Goal: Submit feedback/report problem: Submit feedback/report problem

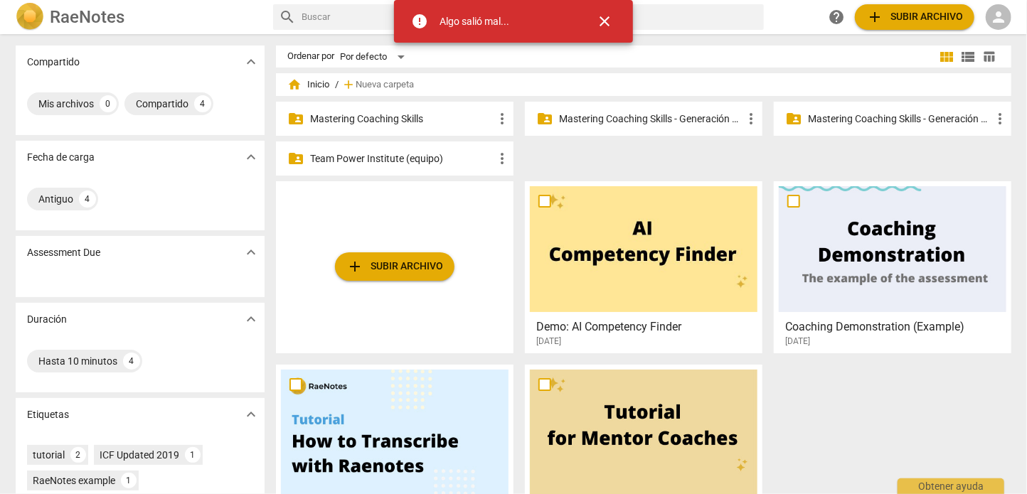
click at [1002, 18] on span "person" at bounding box center [998, 17] width 17 height 17
click at [966, 35] on li "Iniciar sesión" at bounding box center [965, 34] width 89 height 34
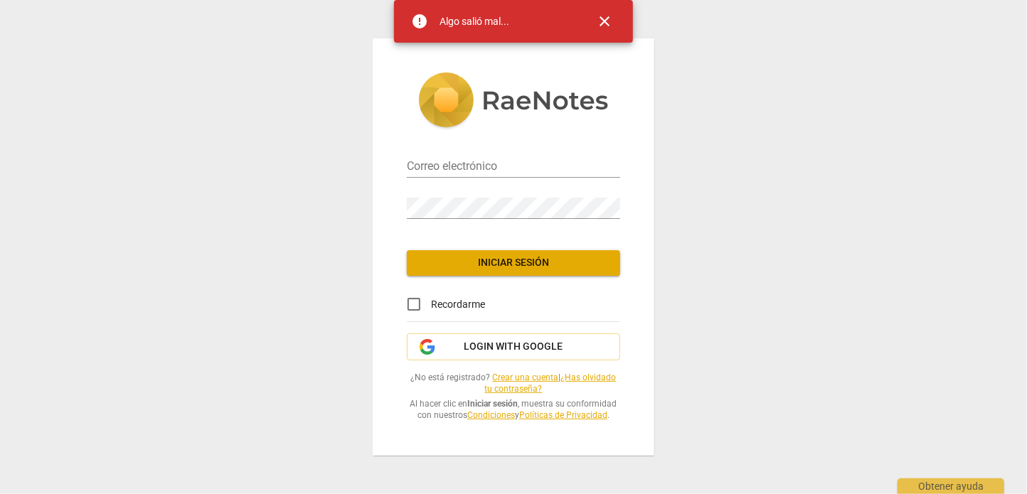
type input "[EMAIL_ADDRESS][DOMAIN_NAME]"
click at [607, 26] on span "close" at bounding box center [604, 21] width 17 height 17
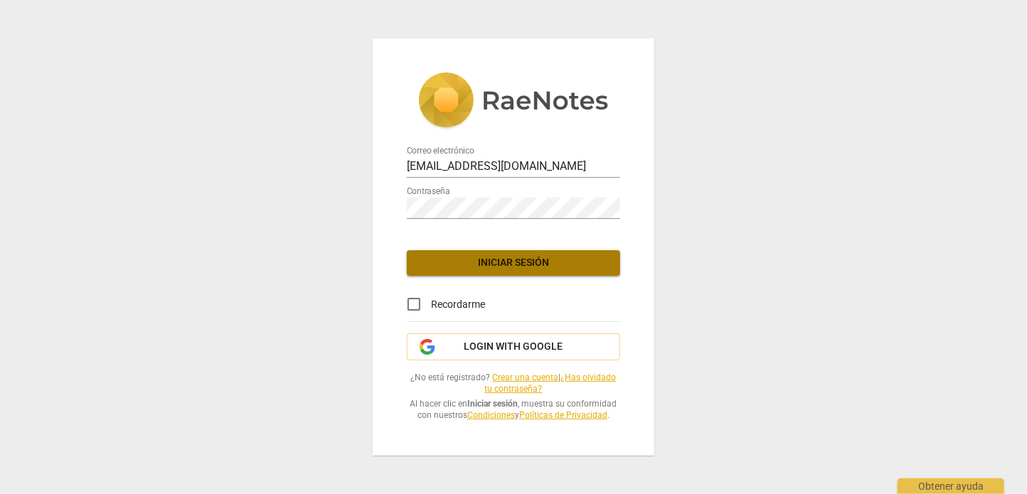
click at [530, 256] on span "Iniciar sesión" at bounding box center [513, 263] width 191 height 14
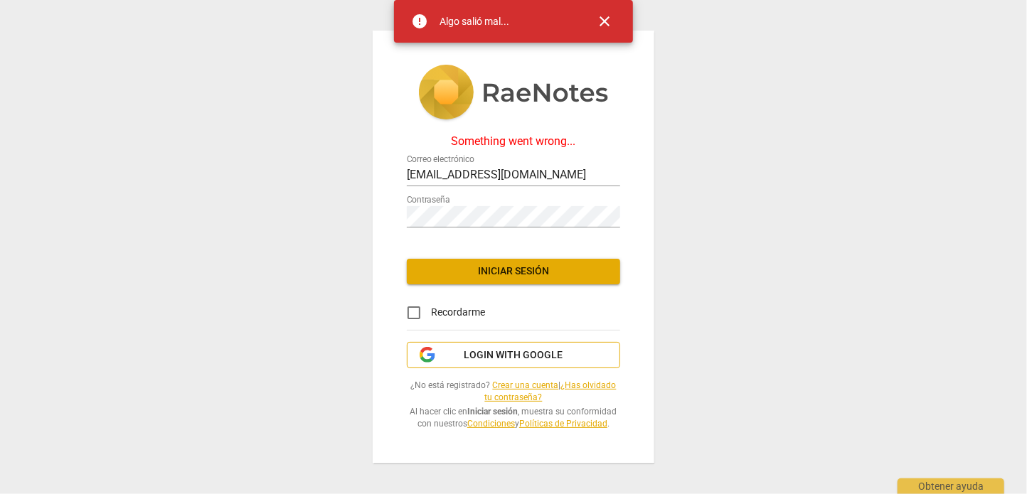
click at [517, 348] on span "Login with Google" at bounding box center [513, 355] width 99 height 14
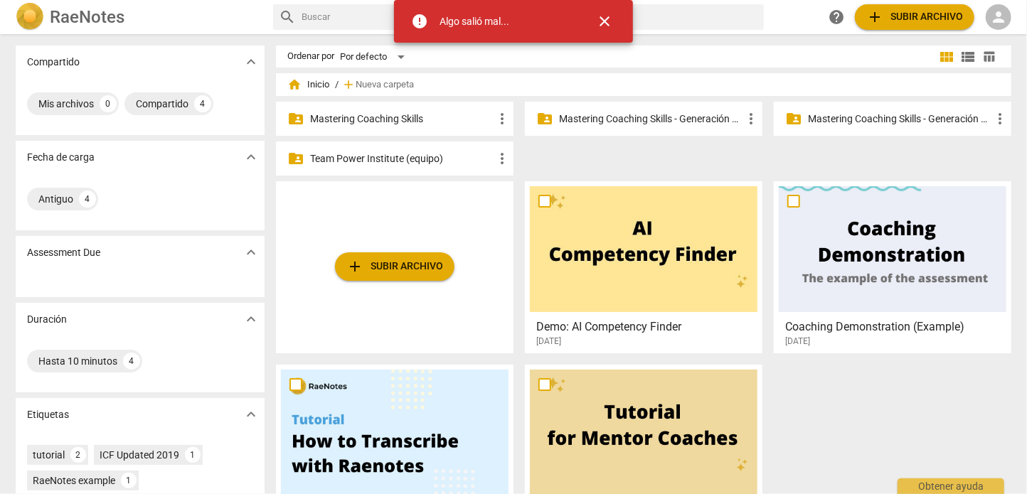
click at [604, 23] on span "close" at bounding box center [604, 21] width 17 height 17
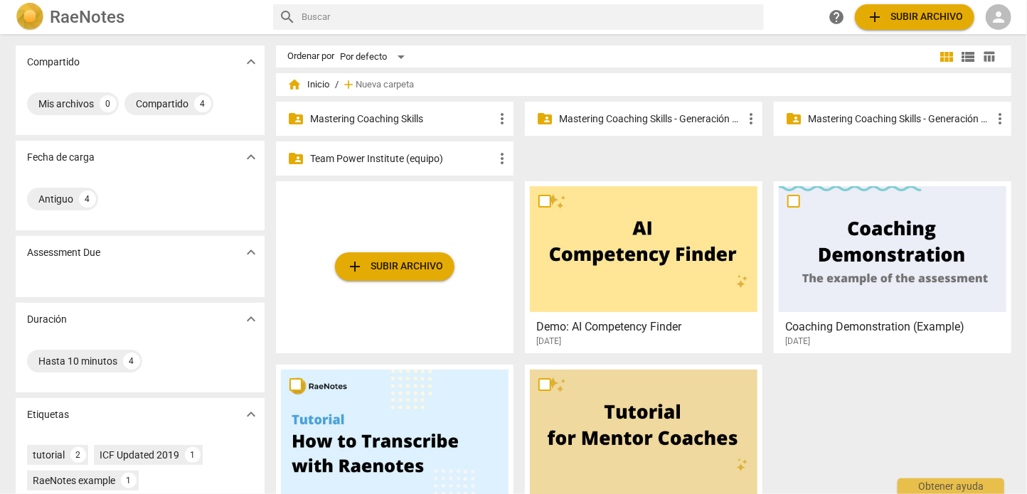
click at [995, 14] on span "person" at bounding box center [998, 17] width 17 height 17
click at [976, 39] on li "Iniciar sesión" at bounding box center [965, 34] width 89 height 34
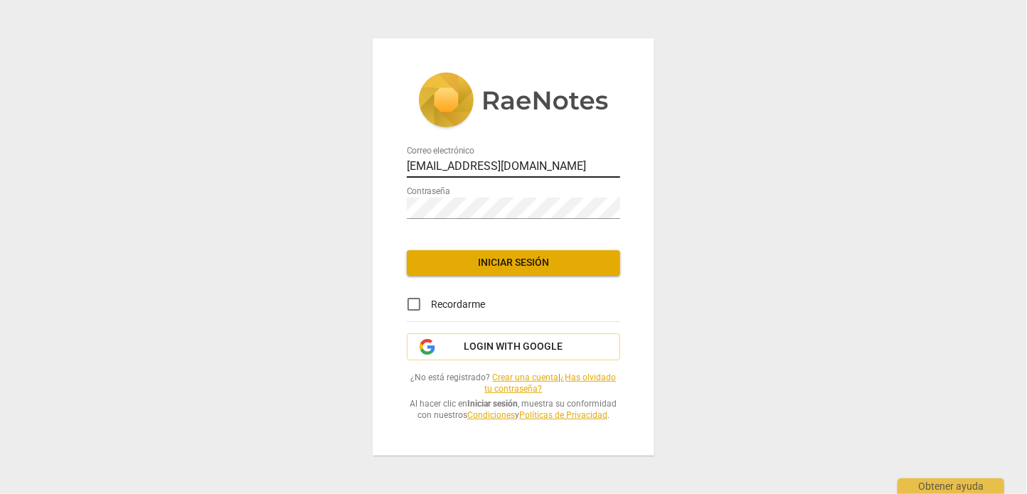
click at [467, 165] on input "[EMAIL_ADDRESS][DOMAIN_NAME]" at bounding box center [513, 167] width 213 height 21
click at [525, 260] on span "Iniciar sesión" at bounding box center [513, 263] width 191 height 14
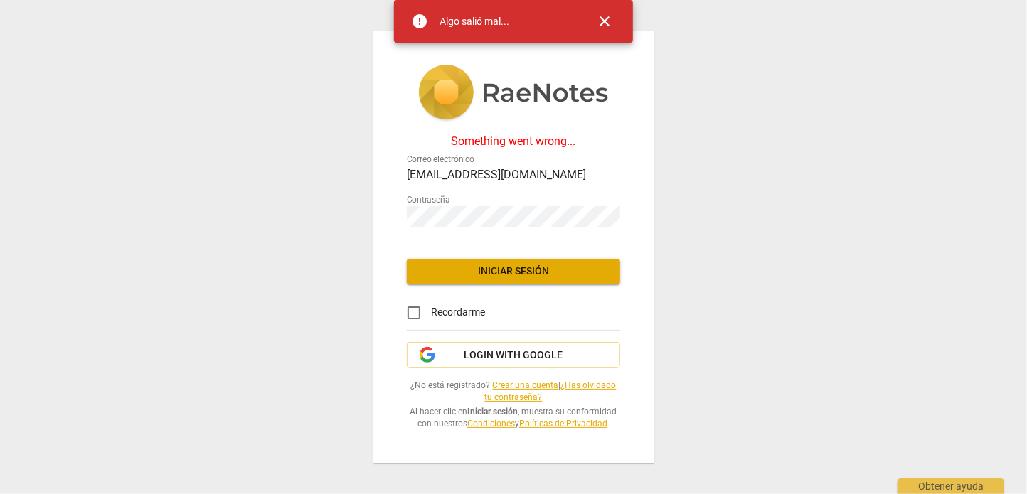
click at [515, 155] on div "Correo electrónico [EMAIL_ADDRESS][DOMAIN_NAME]" at bounding box center [513, 170] width 213 height 32
click at [513, 171] on input "[EMAIL_ADDRESS][DOMAIN_NAME]" at bounding box center [513, 176] width 213 height 21
click at [523, 265] on span "Iniciar sesión" at bounding box center [513, 272] width 191 height 14
click at [502, 173] on input "[EMAIL_ADDRESS][DOMAIN_NAME]" at bounding box center [513, 176] width 213 height 21
type input "[EMAIL_ADDRESS][DOMAIN_NAME]"
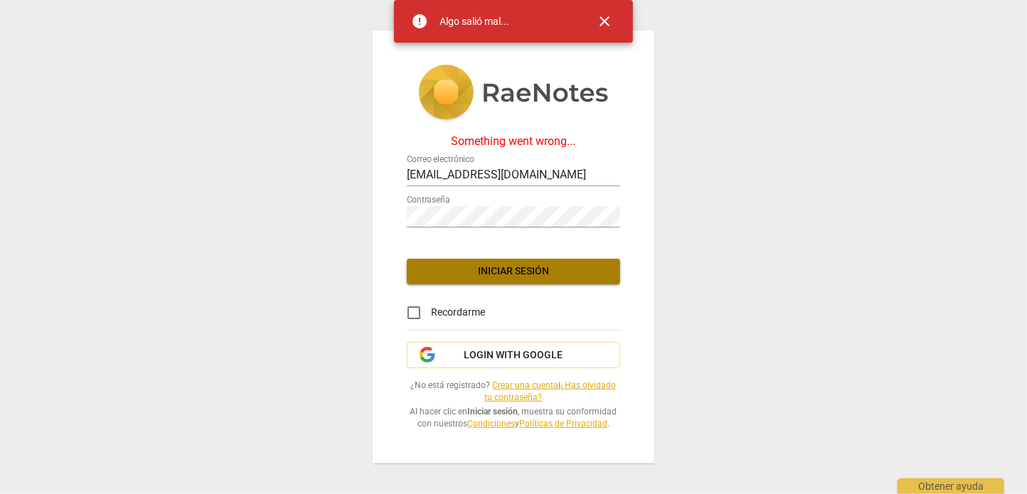
click at [525, 265] on span "Iniciar sesión" at bounding box center [513, 272] width 191 height 14
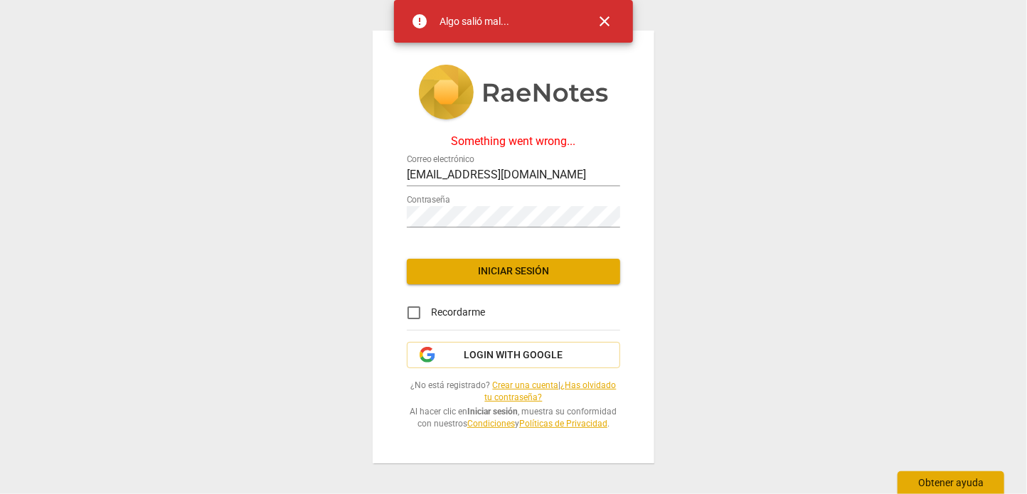
click at [948, 482] on div "Obtener ayuda" at bounding box center [950, 482] width 107 height 23
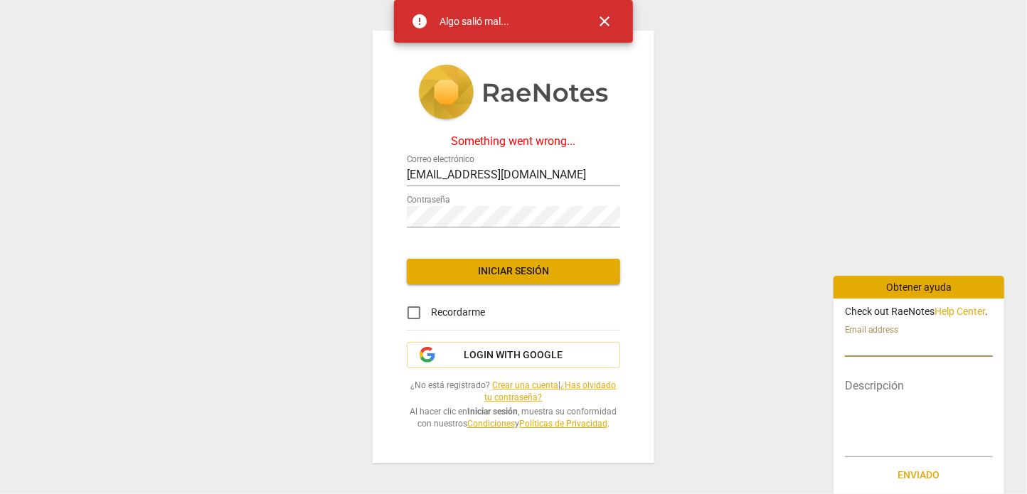
click at [885, 357] on input "text" at bounding box center [919, 346] width 148 height 21
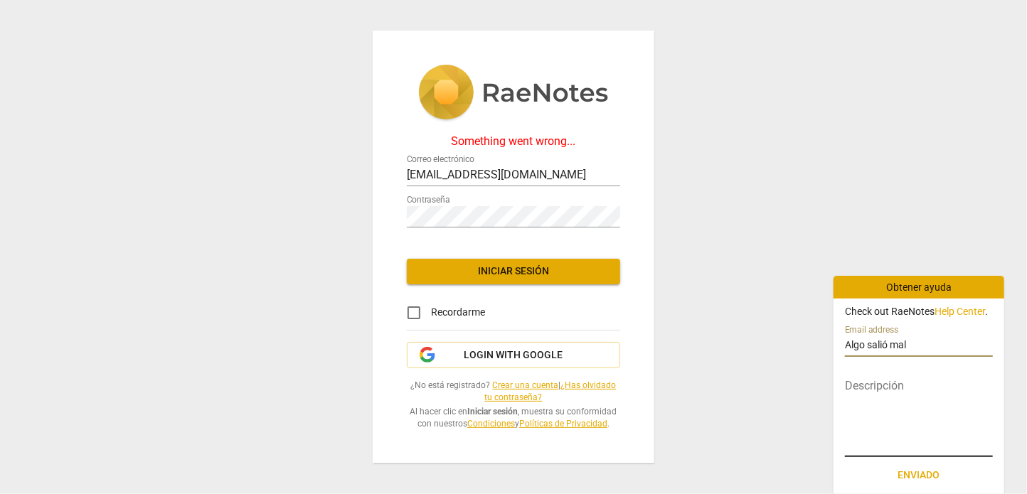
type input "Algo salió mal"
click at [906, 417] on textarea at bounding box center [919, 416] width 148 height 71
type textarea "B"
type textarea "Bu"
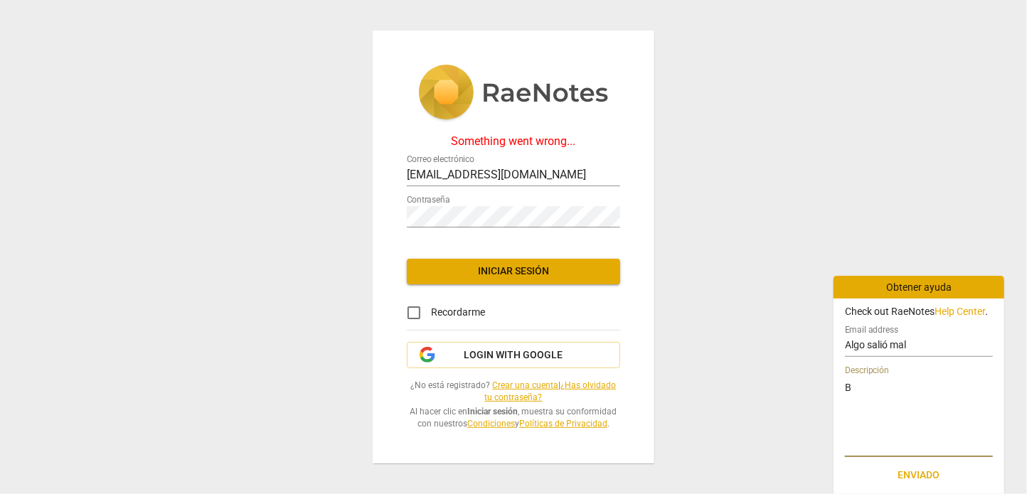
type textarea "Bu"
type textarea "Bue"
type textarea "Buen"
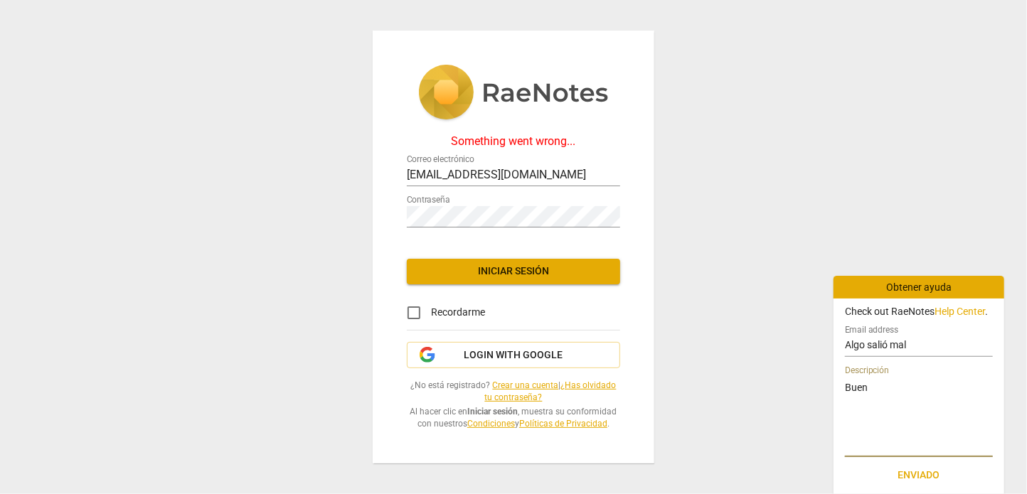
type textarea "Buena"
type textarea "Buenas"
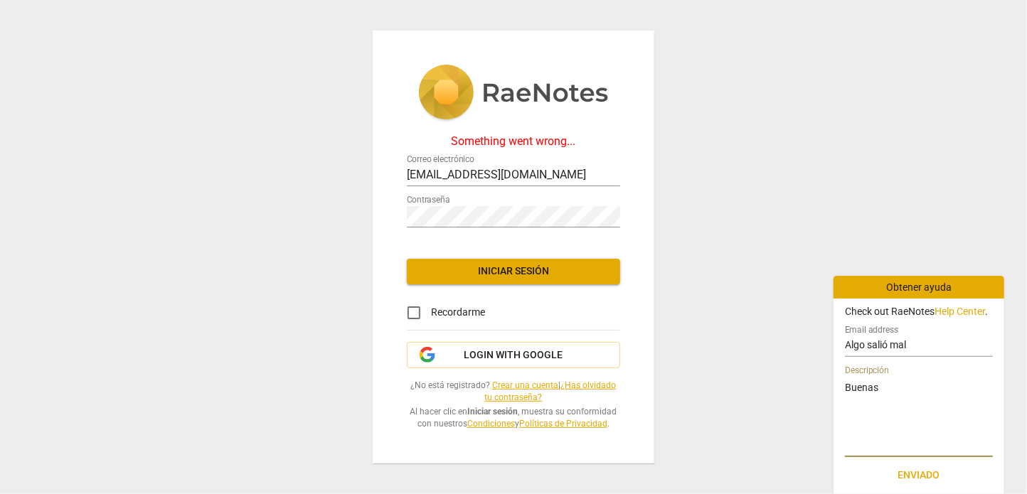
type textarea "Buenas"
type textarea "Buenas t"
type textarea "Buenas ta"
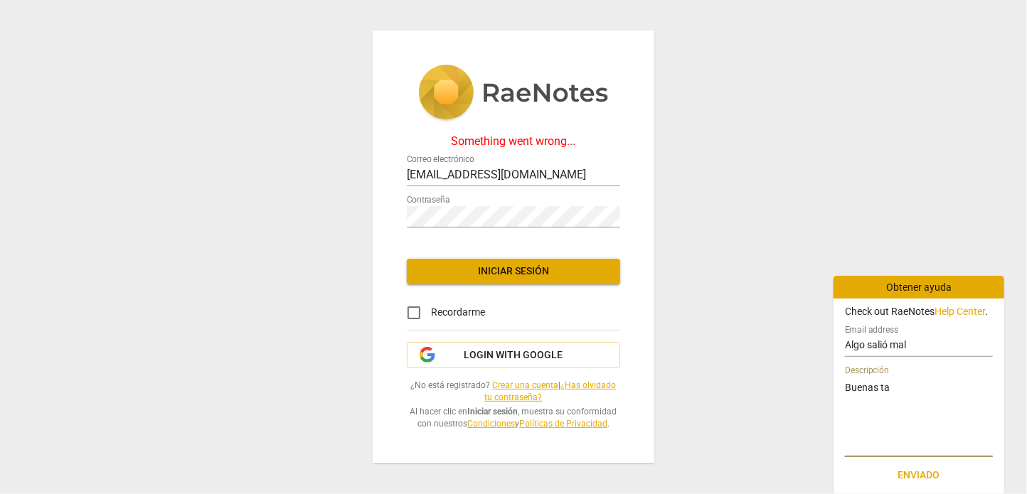
type textarea "Buenas tar"
type textarea "Buenas tard"
type textarea "Buenas tarde"
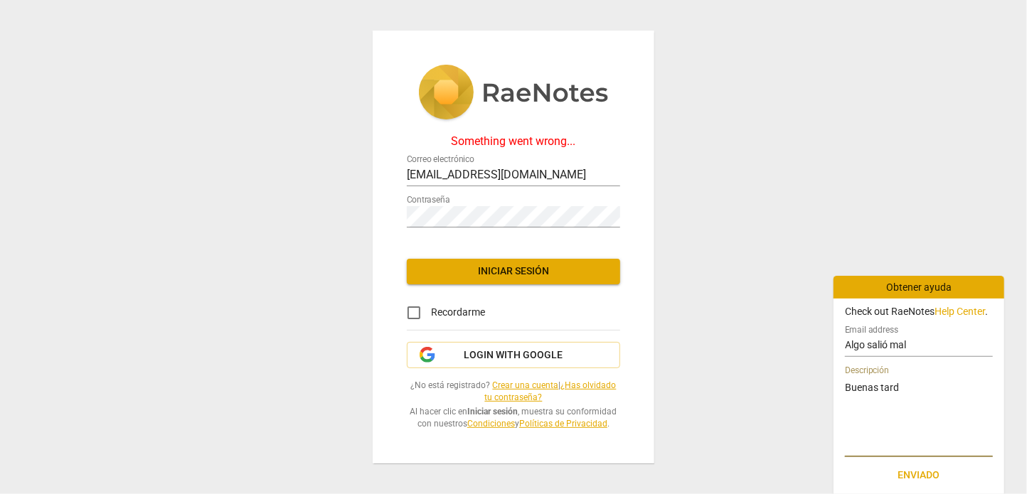
type textarea "Buenas tarde"
type textarea "Buenas tardes"
type textarea "Buenas tardes,"
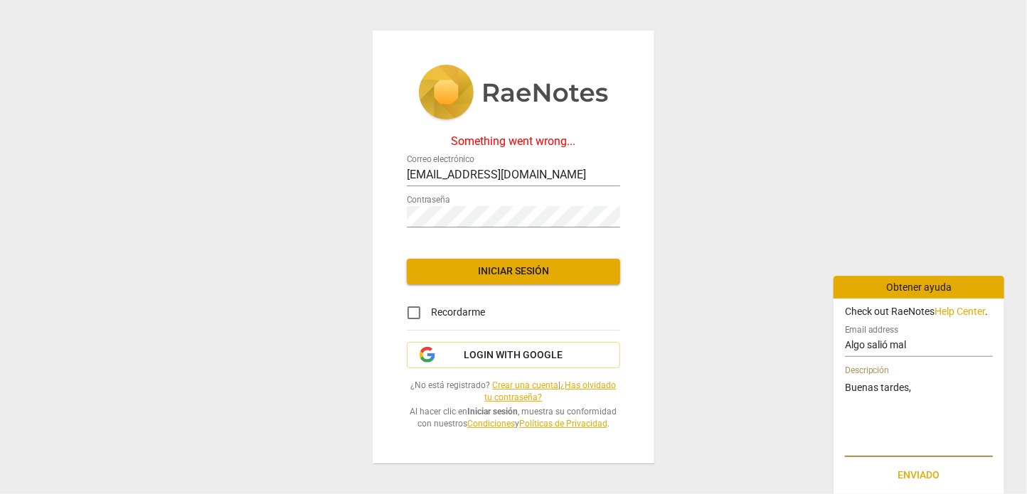
type textarea "Buenas tardes,"
type textarea "Buenas tardes, i"
type textarea "Buenas tardes, in"
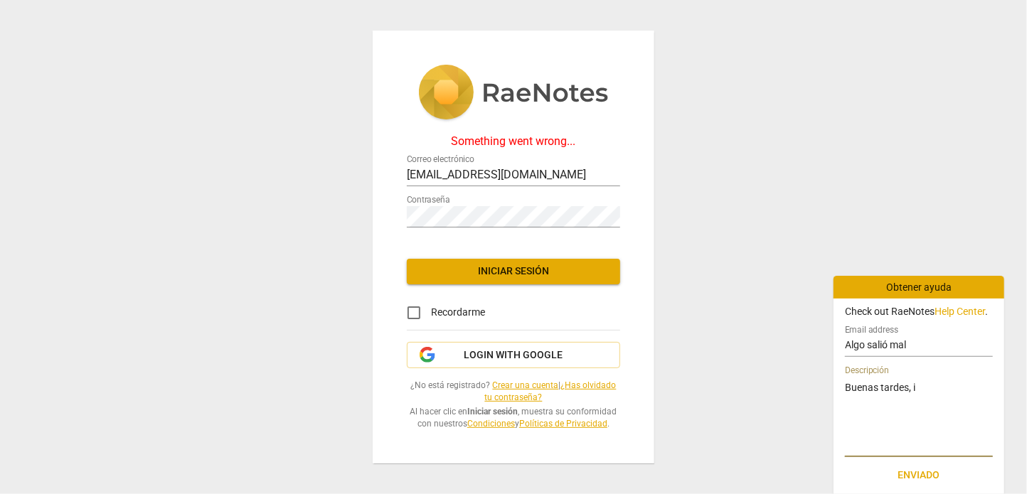
type textarea "Buenas tardes, in"
type textarea "Buenas tardes, int"
type textarea "Buenas tardes, inte"
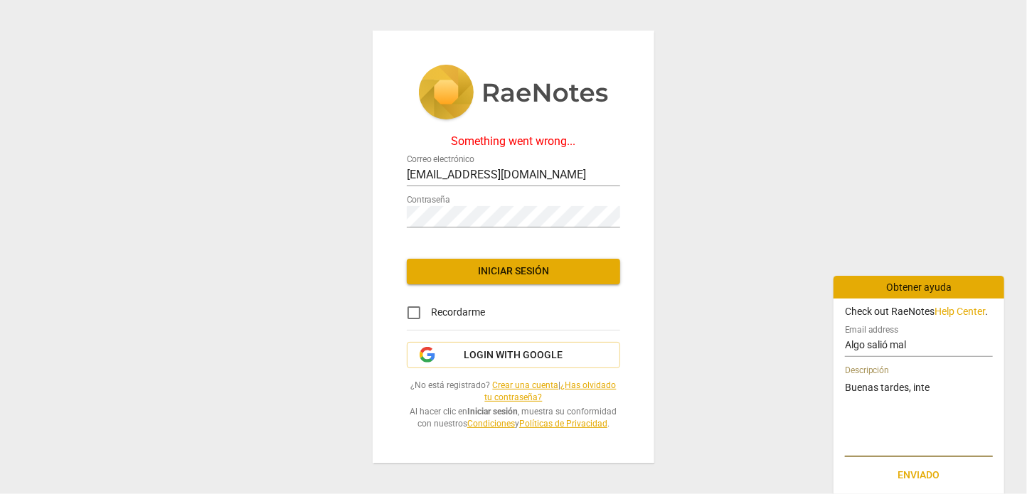
type textarea "Buenas tardes, inten"
type textarea "Buenas tardes, inteng"
type textarea "Buenas tardes, inten"
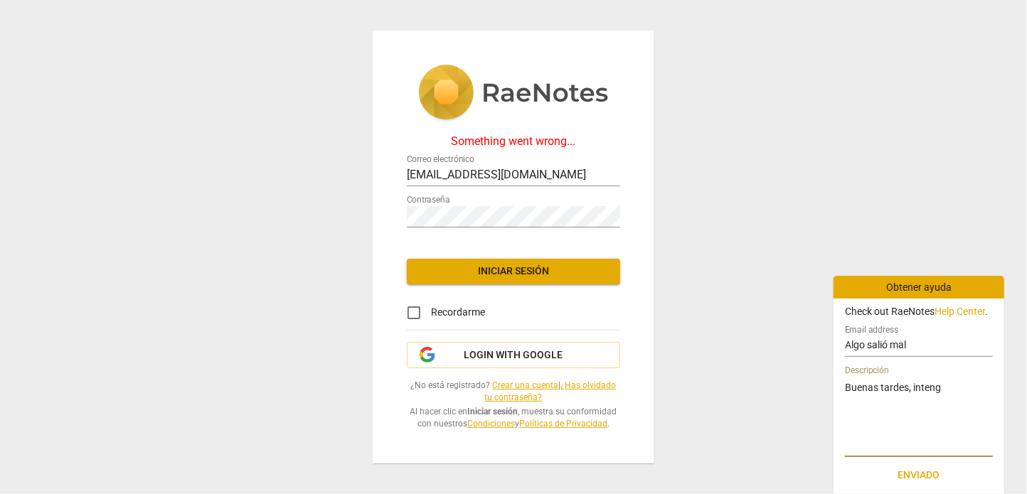
type textarea "Buenas tardes, inten"
type textarea "Buenas tardes, intent"
type textarea "Buenas tardes, intento"
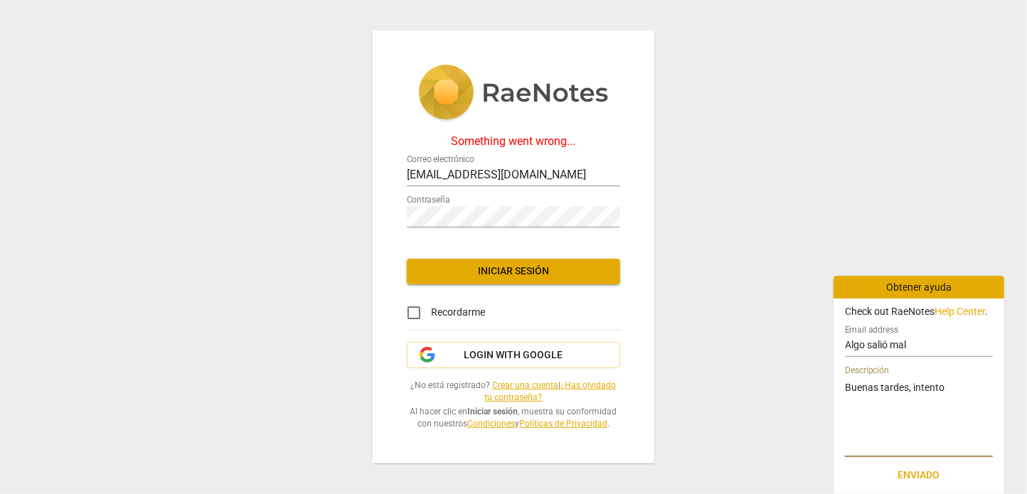
type textarea "Buenas tardes, intento"
type textarea "Buenas tardes, intento e"
type textarea "Buenas tardes, intento en"
type textarea "Buenas tardes, intento ent"
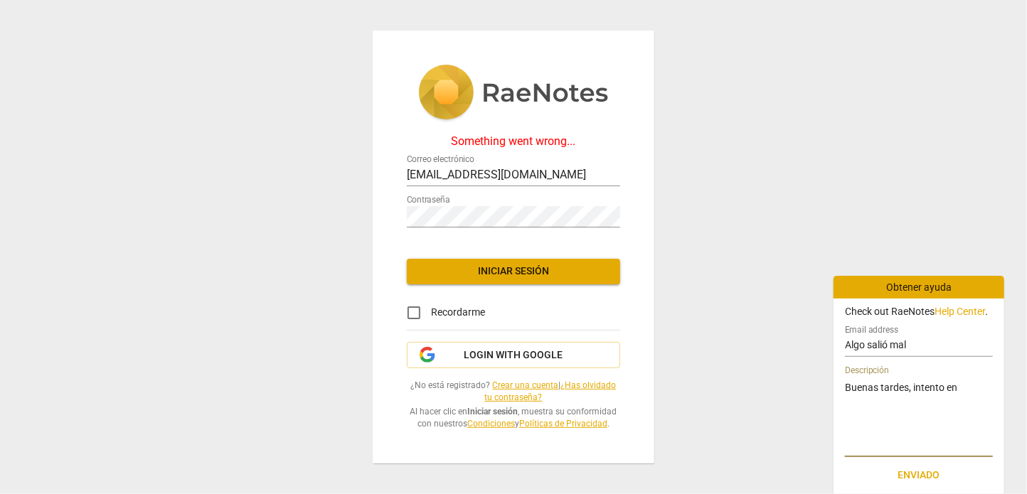
type textarea "Buenas tardes, intento ent"
type textarea "Buenas tardes, intento entr"
type textarea "Buenas tardes, intento entra"
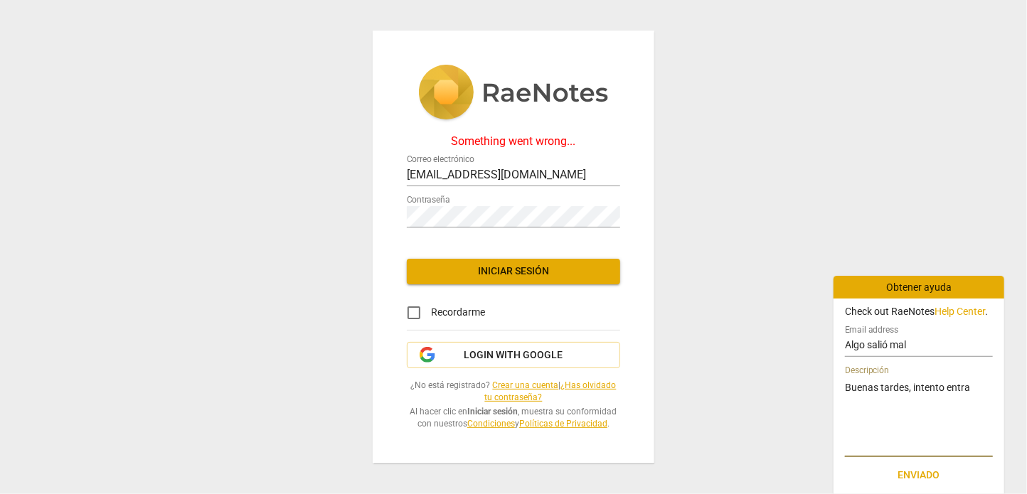
type textarea "Buenas tardes, intento entrar"
type textarea "Buenas tardes, intento entrar e"
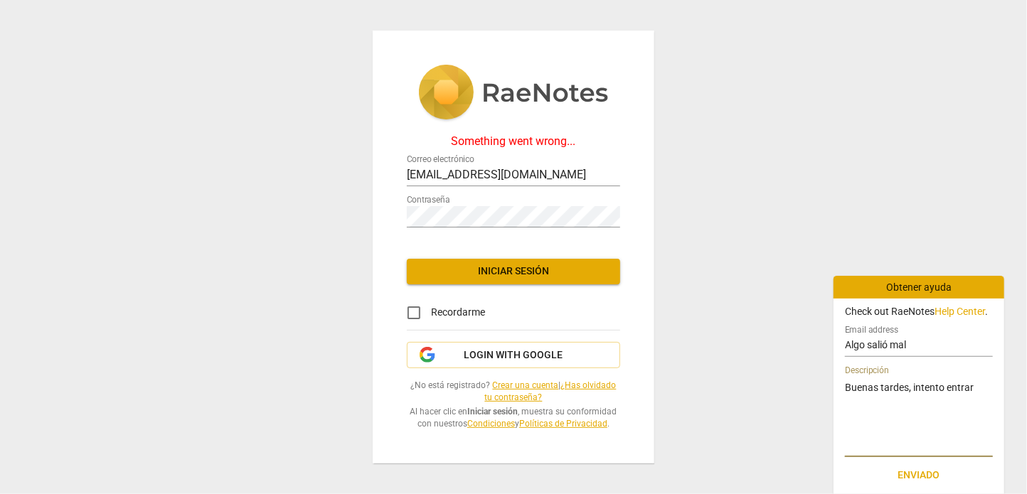
type textarea "Buenas tardes, intento entrar e"
type textarea "Buenas tardes, intento entrar e ¿"
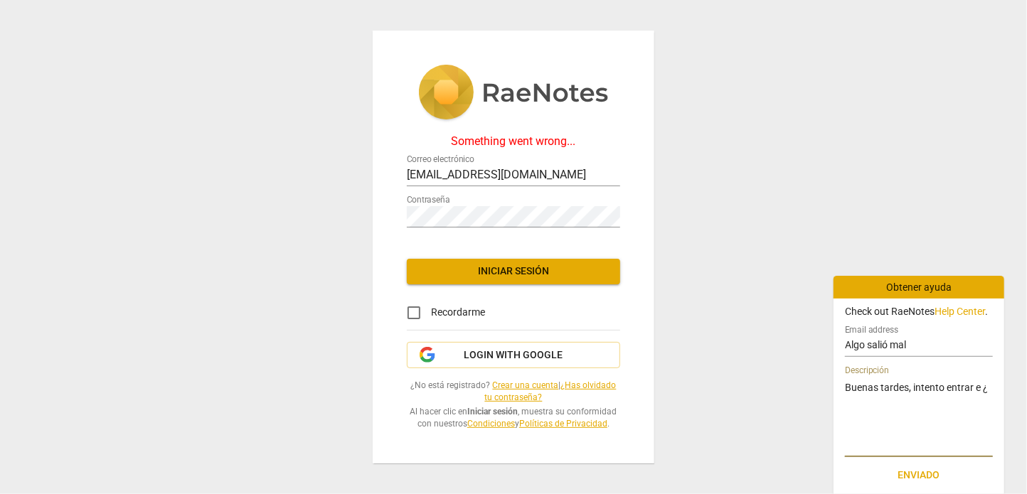
type textarea "Buenas tardes, intento entrar e"
type textarea "Buenas tardes, intento entrar"
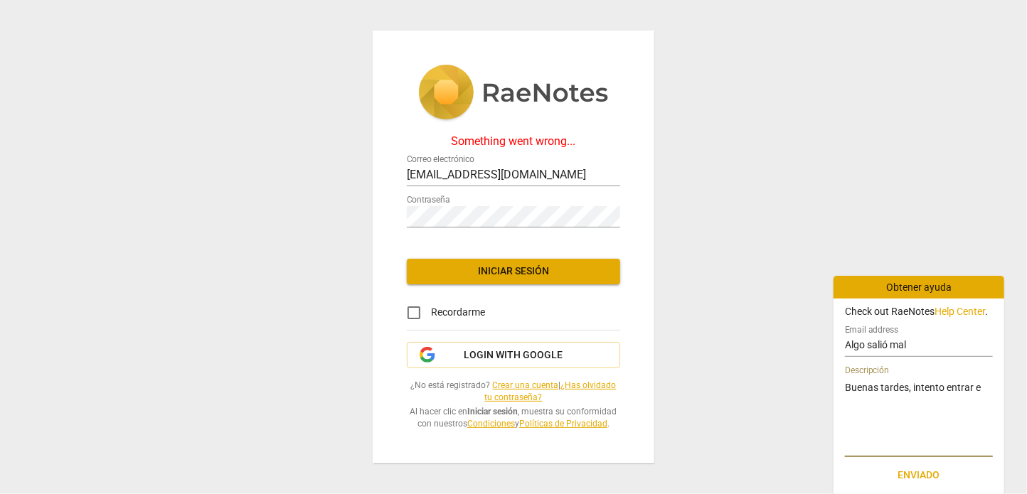
type textarea "Buenas tardes, intento entrar"
type textarea "Buenas tardes, intento entrar e"
type textarea "Buenas tardes, intento entrar en"
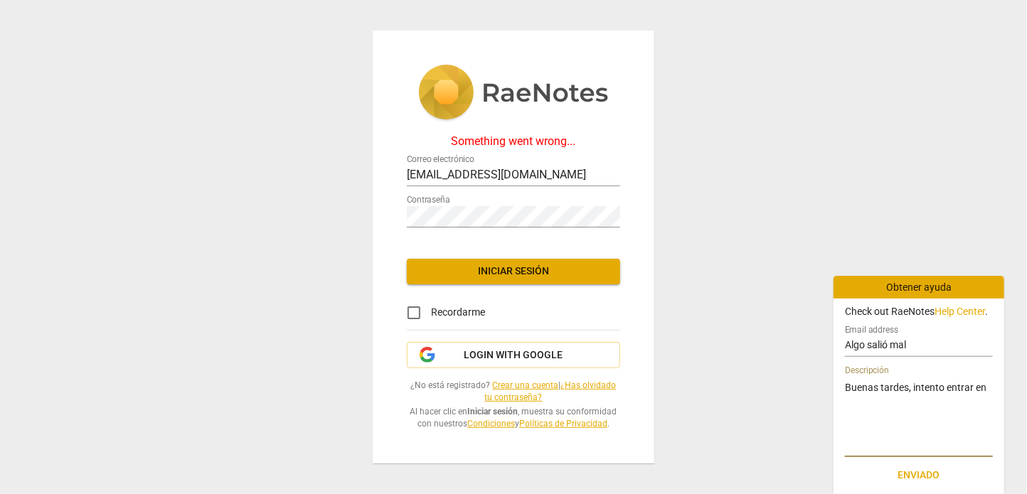
type textarea "Buenas tardes, intento entrar en"
type textarea "Buenas tardes, intento entrar en l"
type textarea "Buenas tardes, intento entrar en la"
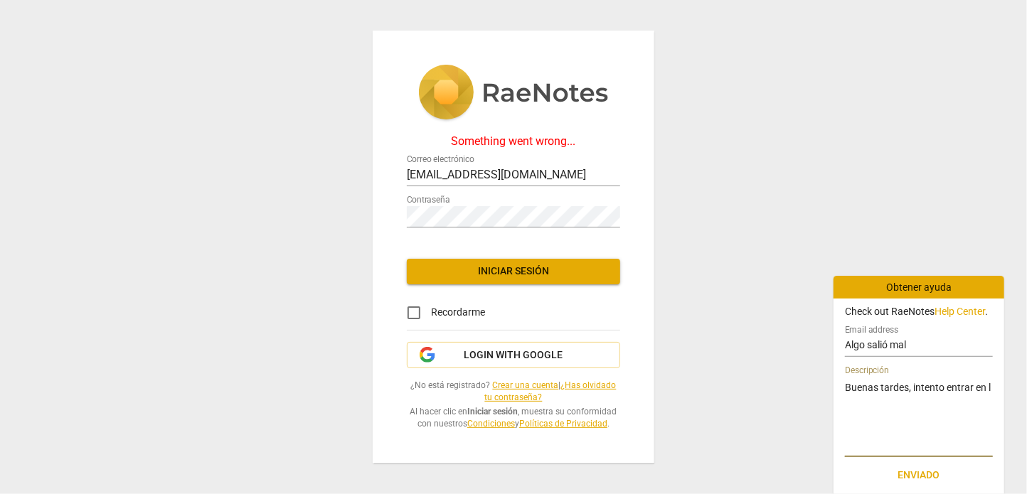
type textarea "Buenas tardes, intento entrar en la"
type textarea "Buenas tardes, intento entrar en lap"
type textarea "Buenas tardes, intento entrar en lapl"
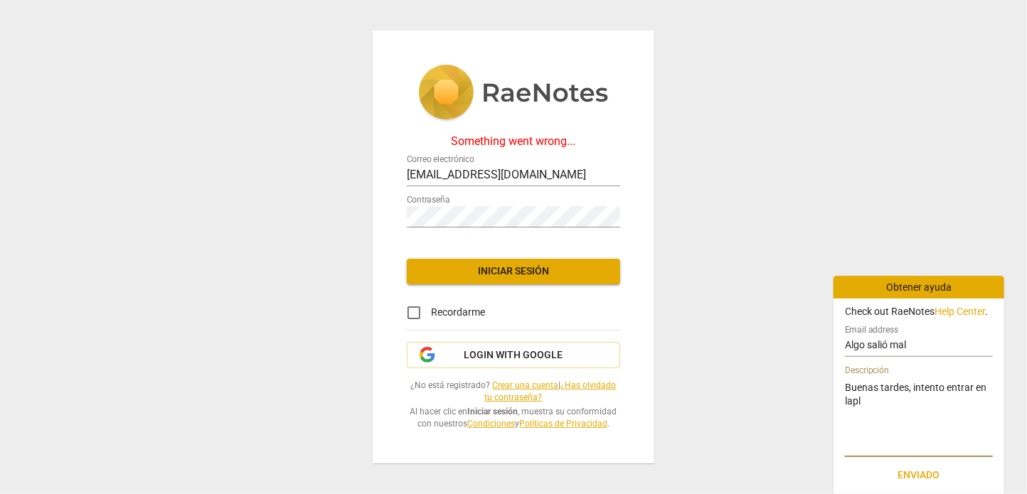
type textarea "Buenas tardes, intento entrar en [GEOGRAPHIC_DATA]"
type textarea "Buenas tardes, intento entrar en lapl"
type textarea "Buenas tardes, intento entrar en lap"
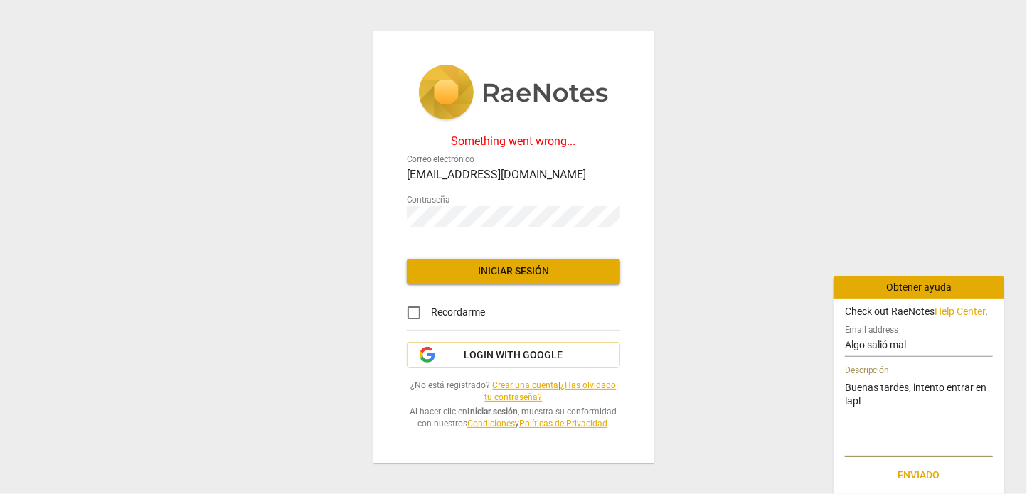
type textarea "Buenas tardes, intento entrar en lap"
type textarea "Buenas tardes, intento entrar en la"
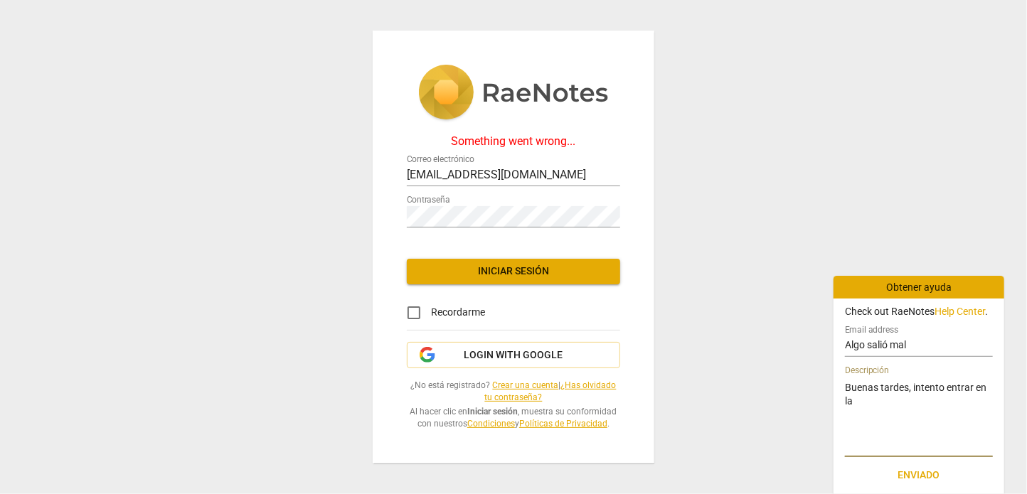
type textarea "Buenas tardes, intento entrar en la p"
type textarea "Buenas tardes, intento entrar en la pl"
type textarea "Buenas tardes, intento entrar en la pla"
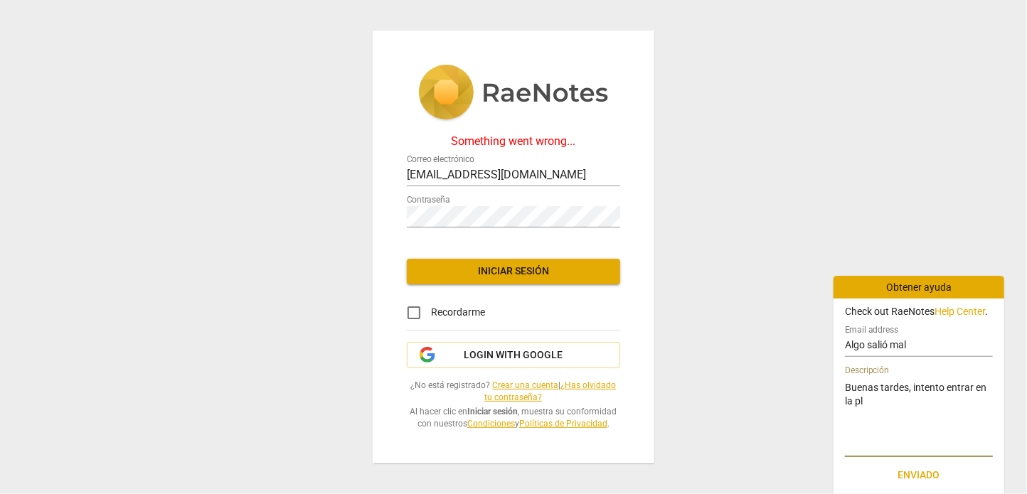
type textarea "Buenas tardes, intento entrar en la pla"
type textarea "Buenas tardes, intento entrar en la plat"
type textarea "Buenas tardes, intento entrar en la plata"
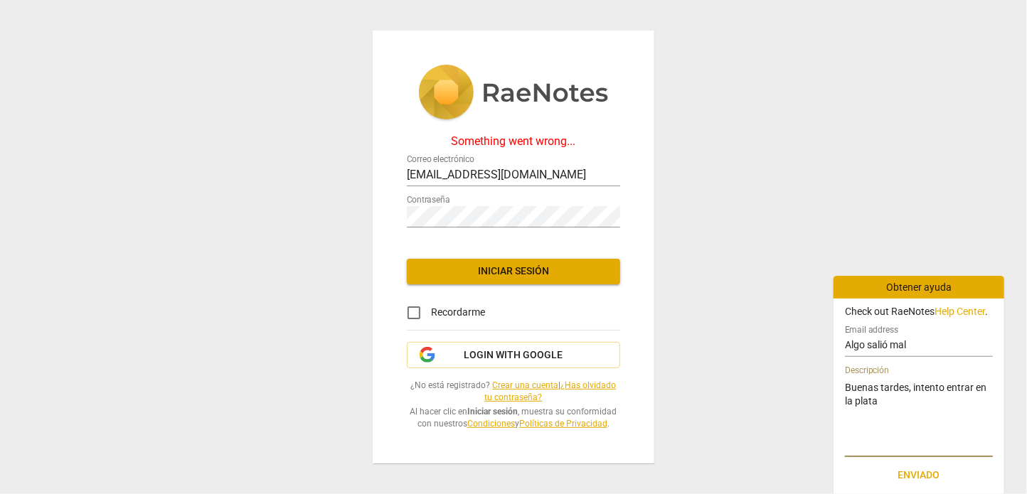
type textarea "Buenas tardes, intento entrar en la plataf"
type textarea "Buenas tardes, intento entrar en la platafo"
type textarea "Buenas tardes, intento entrar en la platafor"
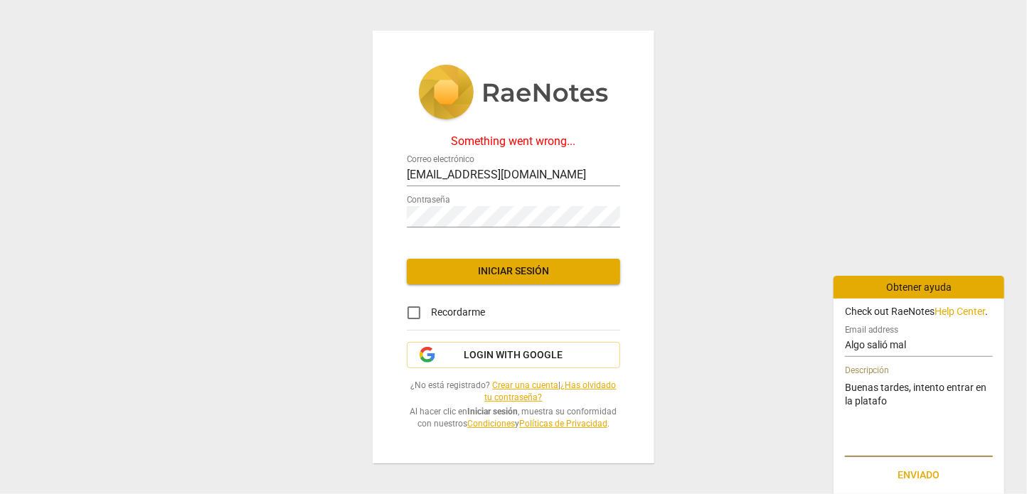
type textarea "Buenas tardes, intento entrar en la platafor"
type textarea "Buenas tardes, intento entrar en la plataform"
type textarea "Buenas tardes, intento entrar en la plataforma"
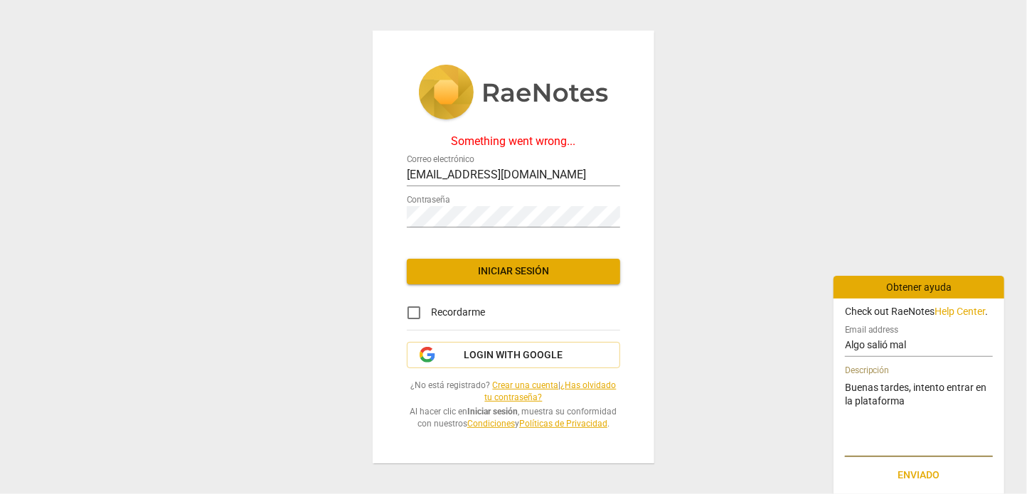
type textarea "Buenas tardes, intento entrar en la plataforma"
type textarea "Buenas tardes, intento entrar en la plataforma d"
type textarea "Buenas tardes, intento entrar en la plataforma de"
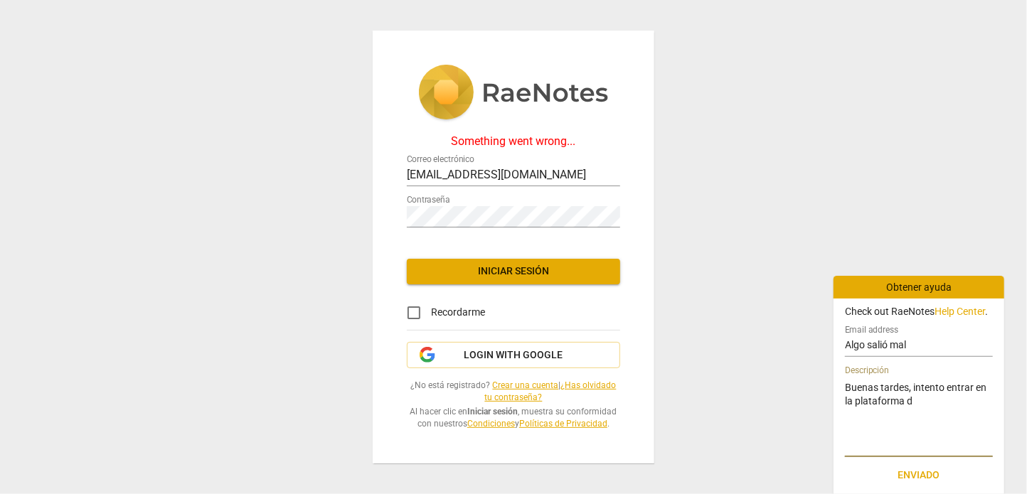
type textarea "Buenas tardes, intento entrar en la plataforma de"
type textarea "Buenas tardes, intento entrar en la plataforma d"
type textarea "Buenas tardes, intento entrar en la plataforma"
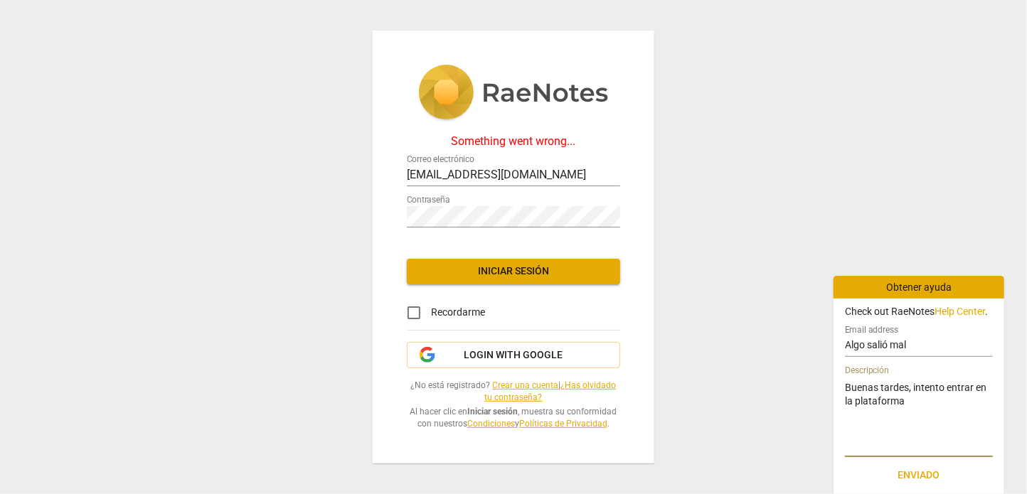
type textarea "Buenas tardes, intento entrar en la plataforma p"
type textarea "Buenas tardes, intento entrar en la plataforma pe"
type textarea "Buenas tardes, intento entrar en la plataforma per"
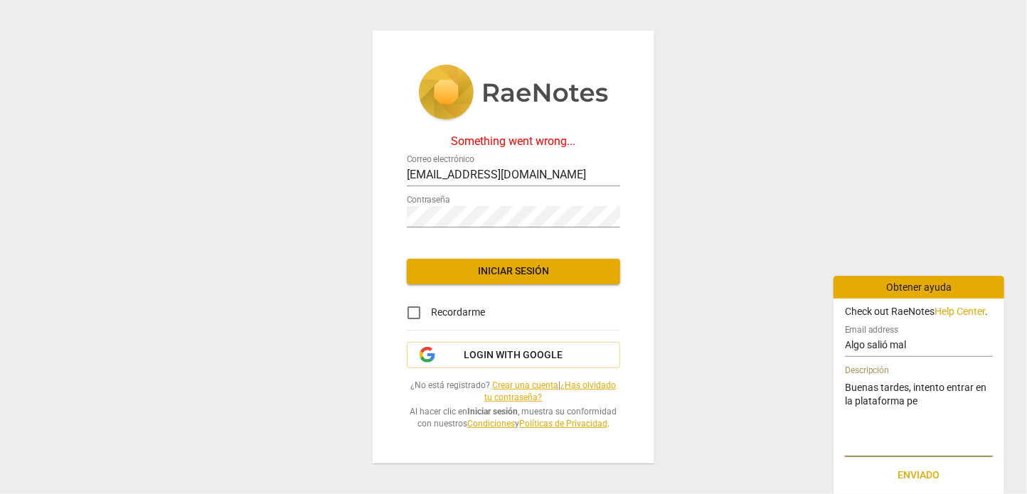
type textarea "Buenas tardes, intento entrar en la plataforma per"
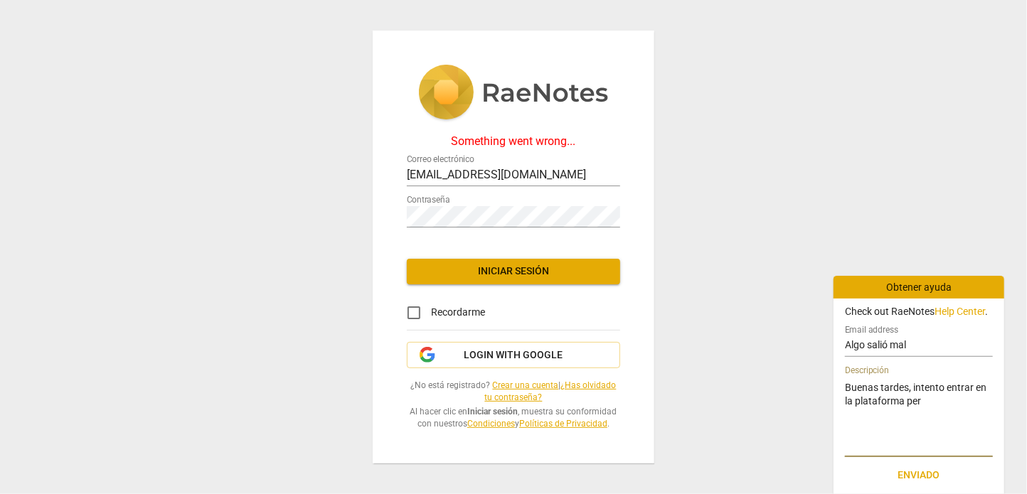
type textarea "Buenas tardes, intento entrar en la plataforma pero"
type textarea "Buenas tardes, intento entrar en la plataforma pero m"
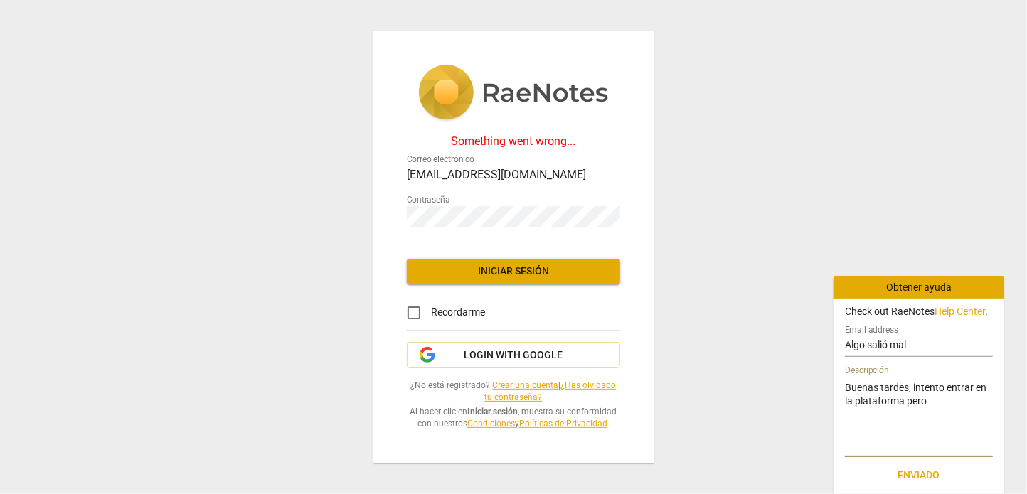
type textarea "Buenas tardes, intento entrar en la plataforma pero m"
type textarea "Buenas tardes, intento entrar en la plataforma pero me"
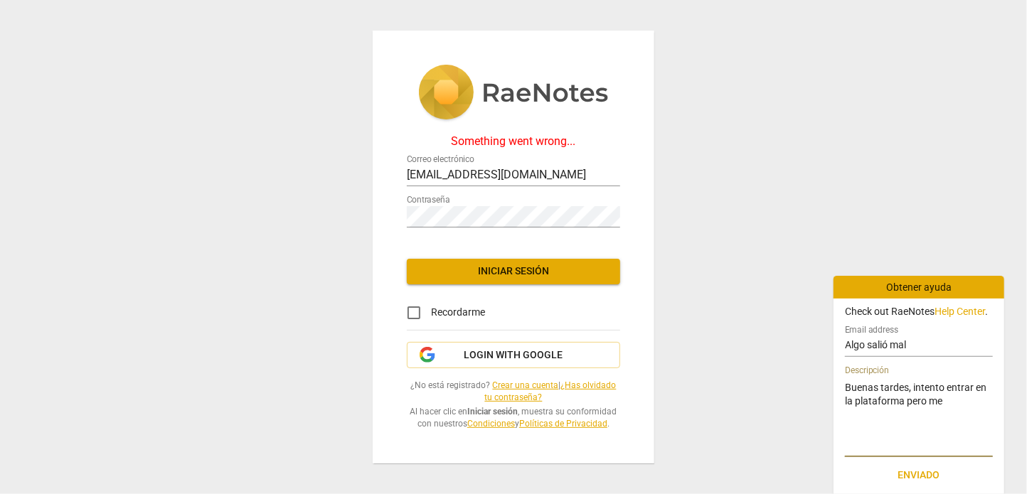
type textarea "Buenas tardes, intento entrar en la plataforma pero me s"
type textarea "Buenas tardes, intento entrar en la plataforma pero me sa"
type textarea "Buenas tardes, intento entrar en la plataforma pero me sal"
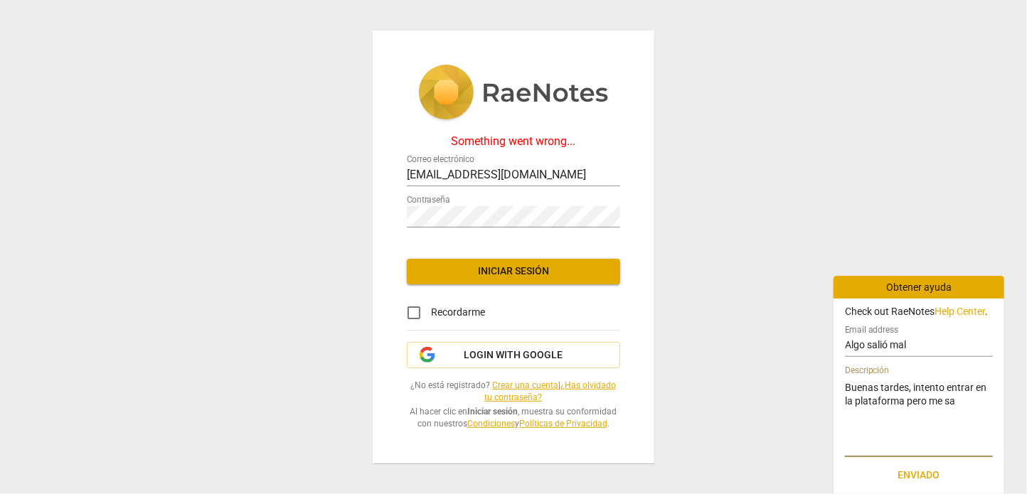
type textarea "Buenas tardes, intento entrar en la plataforma pero me sal"
type textarea "Buenas tardes, intento entrar en la plataforma pero me salt"
type textarea "Buenas tardes, intento entrar en la plataforma pero me salta"
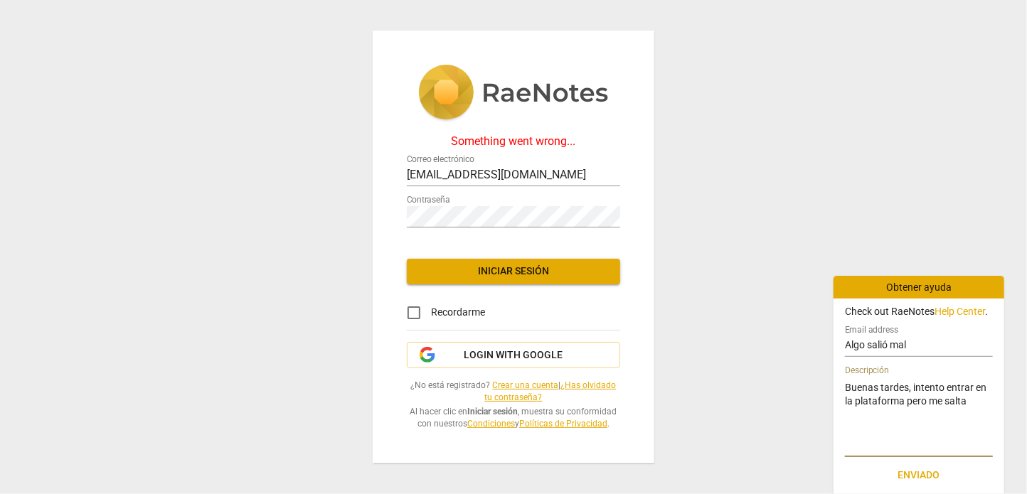
type textarea "Buenas tardes, intento entrar en la plataforma pero me salta"
type textarea "Buenas tardes, intento entrar en la plataforma pero me salta u"
type textarea "Buenas tardes, intento entrar en la plataforma pero me salta un"
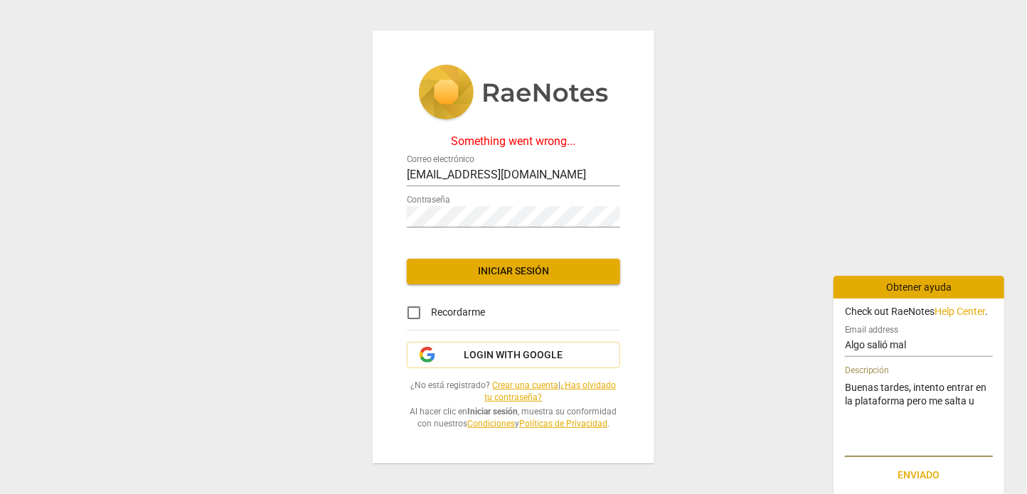
type textarea "Buenas tardes, intento entrar en la plataforma pero me salta un"
type textarea "Buenas tardes, intento entrar en la plataforma pero me salta un m"
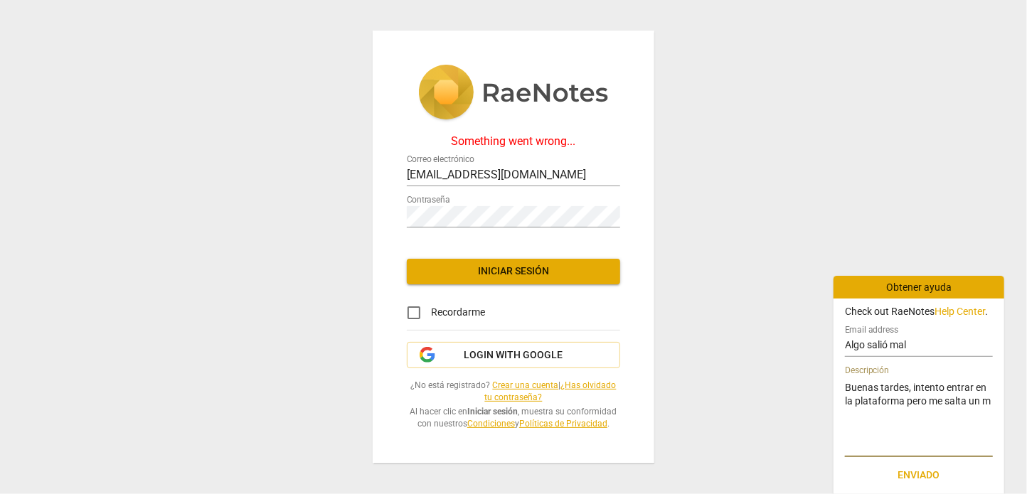
type textarea "Buenas tardes, intento entrar en la plataforma pero me salta un me"
type textarea "Buenas tardes, intento entrar en la plataforma pero me salta un men"
type textarea "Buenas tardes, intento entrar en la plataforma pero me salta un mens"
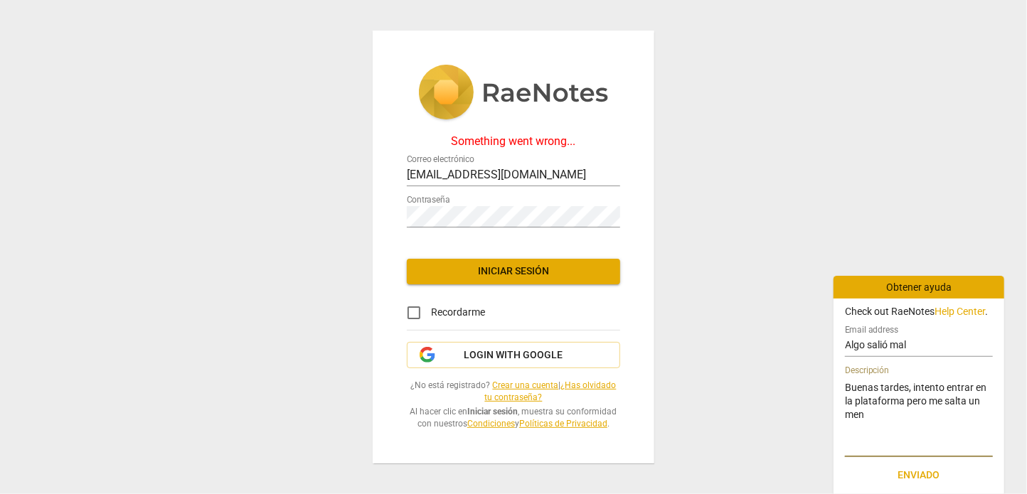
type textarea "Buenas tardes, intento entrar en la plataforma pero me salta un mens"
type textarea "Buenas tardes, intento entrar en la plataforma pero me salta un mensa"
type textarea "Buenas tardes, intento entrar en la plataforma pero me salta un mensaj"
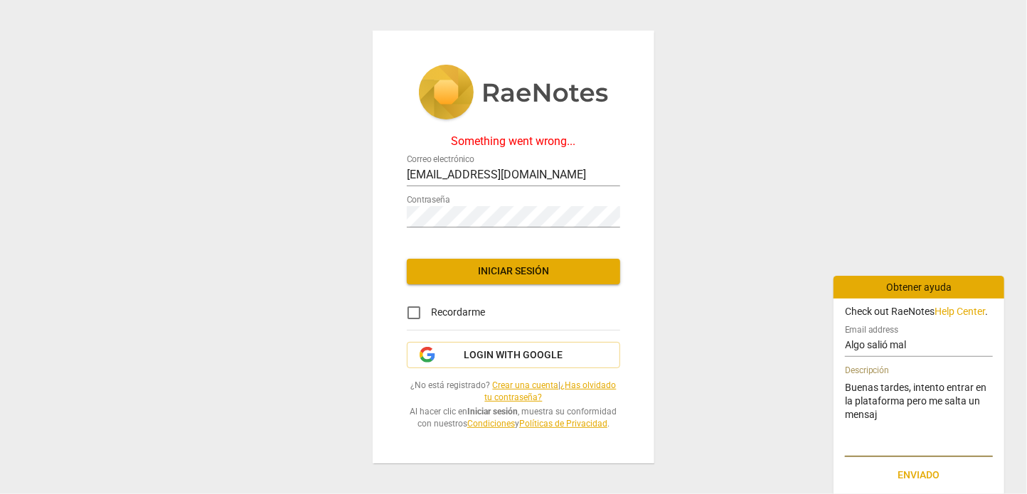
type textarea "Buenas tardes, intento entrar en la plataforma pero me salta un mensaje"
type textarea "Buenas tardes, intento entrar en la plataforma pero me salta un mensaje d"
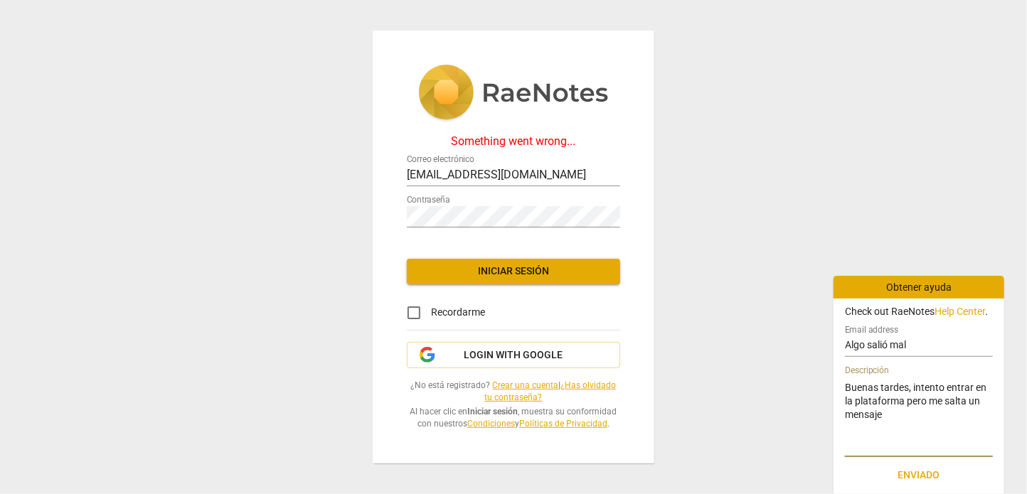
type textarea "Buenas tardes, intento entrar en la plataforma pero me salta un mensaje d"
type textarea "Buenas tardes, intento entrar en la plataforma pero me salta un mensaje"
type textarea "Buenas tardes, intento entrar en la plataforma pero me salta un mensaje q"
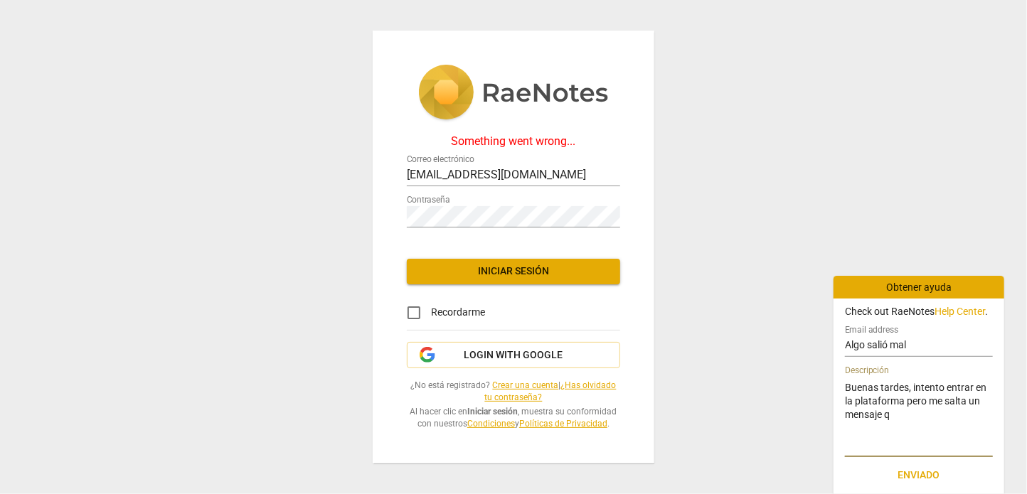
type textarea "Buenas tardes, intento entrar en la plataforma pero me salta un mensaje qu"
type textarea "Buenas tardes, intento entrar en la plataforma pero me salta un mensaje que"
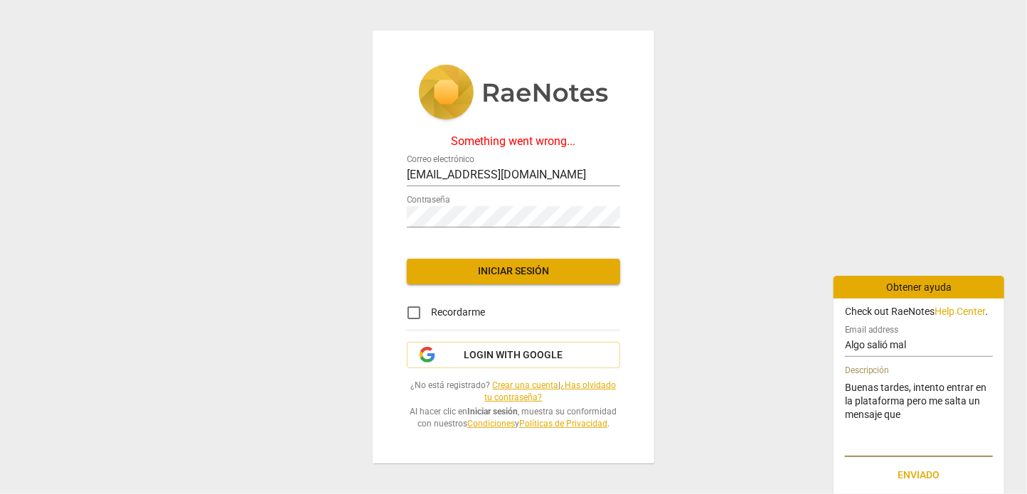
type textarea "Buenas tardes, intento entrar en la plataforma pero me salta un mensaje que"
type textarea "Buenas tardes, intento entrar en la plataforma pero me salta un mensaje que d"
type textarea "Buenas tardes, intento entrar en la plataforma pero me salta un mensaje que di"
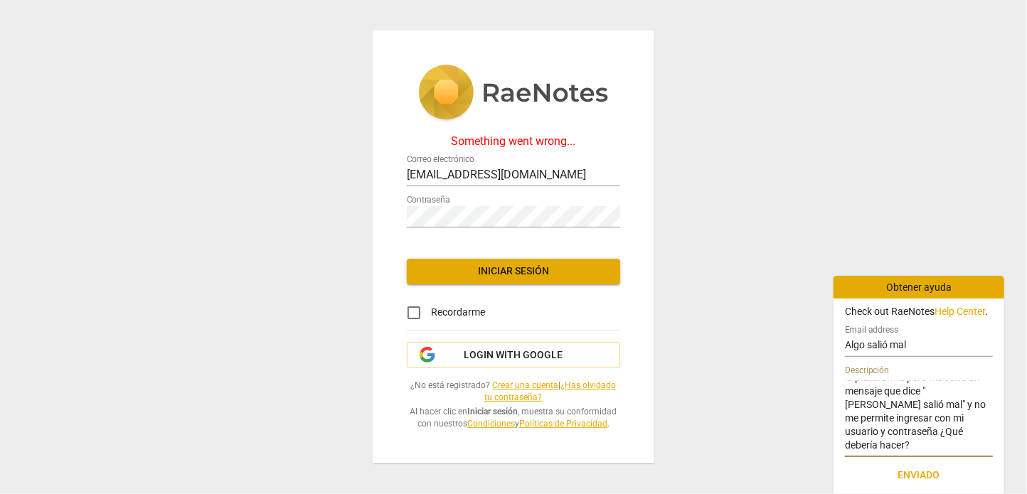
scroll to position [43, 0]
click at [931, 483] on span "Enviado" at bounding box center [918, 476] width 125 height 14
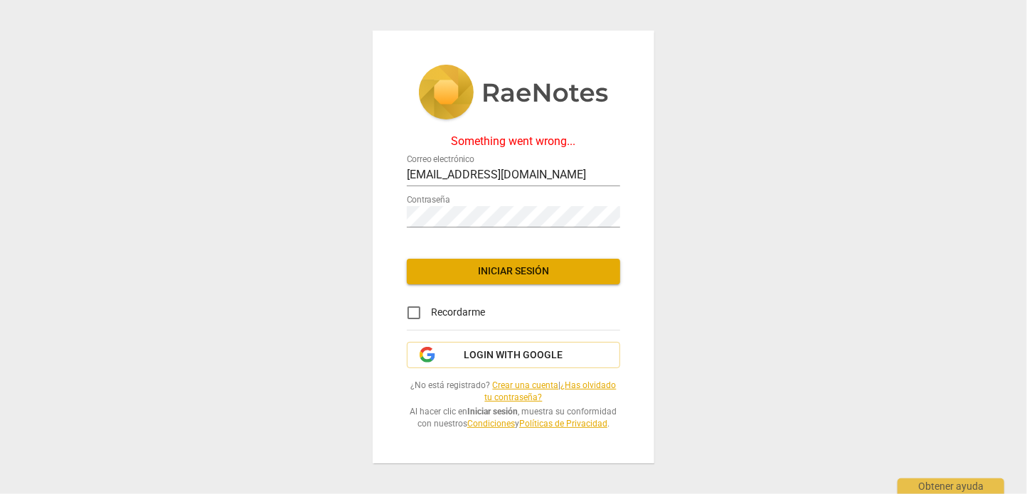
click at [476, 135] on div "Something went wrong..." at bounding box center [513, 141] width 213 height 13
